Goal: Transaction & Acquisition: Purchase product/service

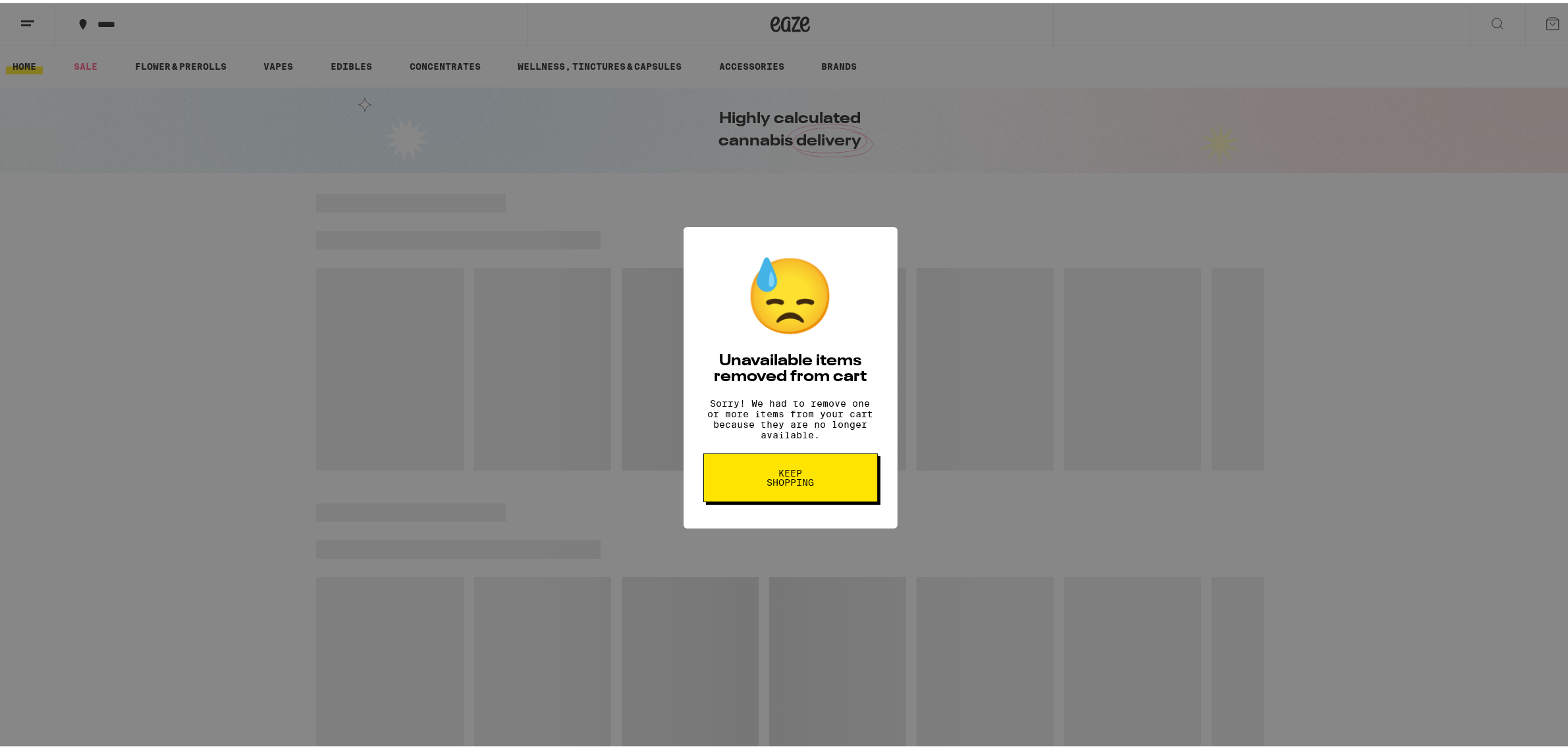
click at [771, 498] on button "Keep Shopping" at bounding box center [790, 475] width 174 height 48
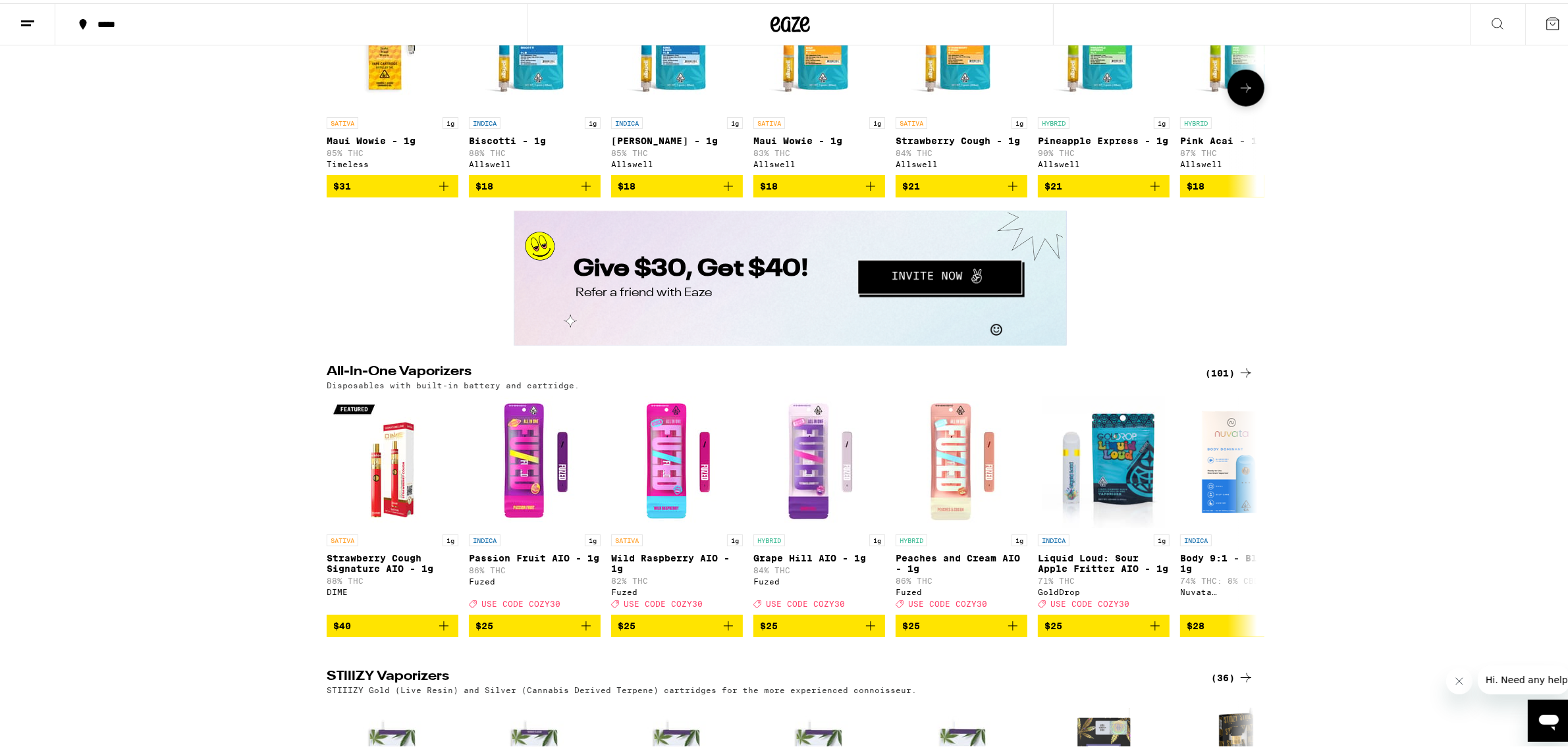
scroll to position [2470, 0]
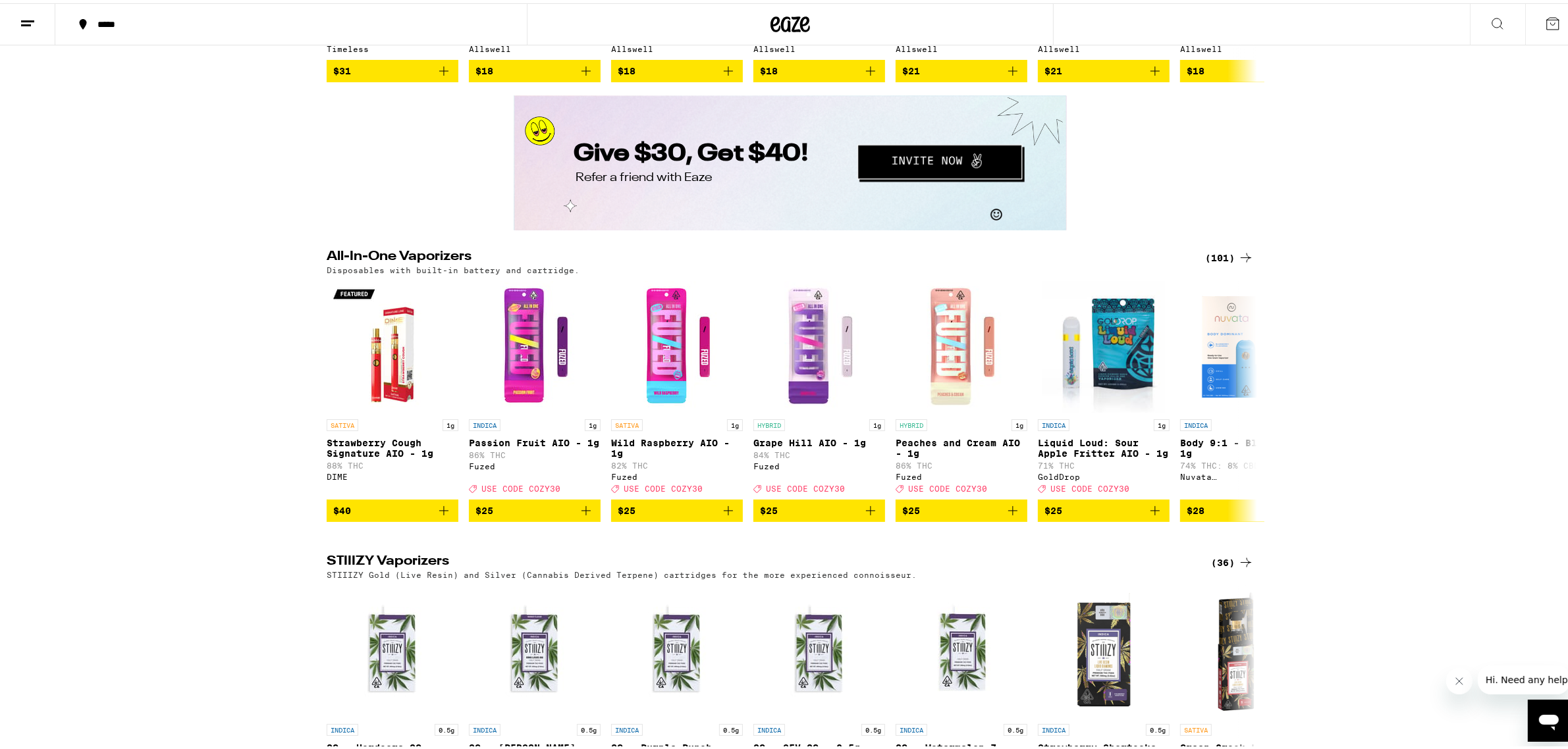
click at [1220, 263] on div "(101)" at bounding box center [1229, 254] width 48 height 16
